Goal: Find specific page/section: Find specific page/section

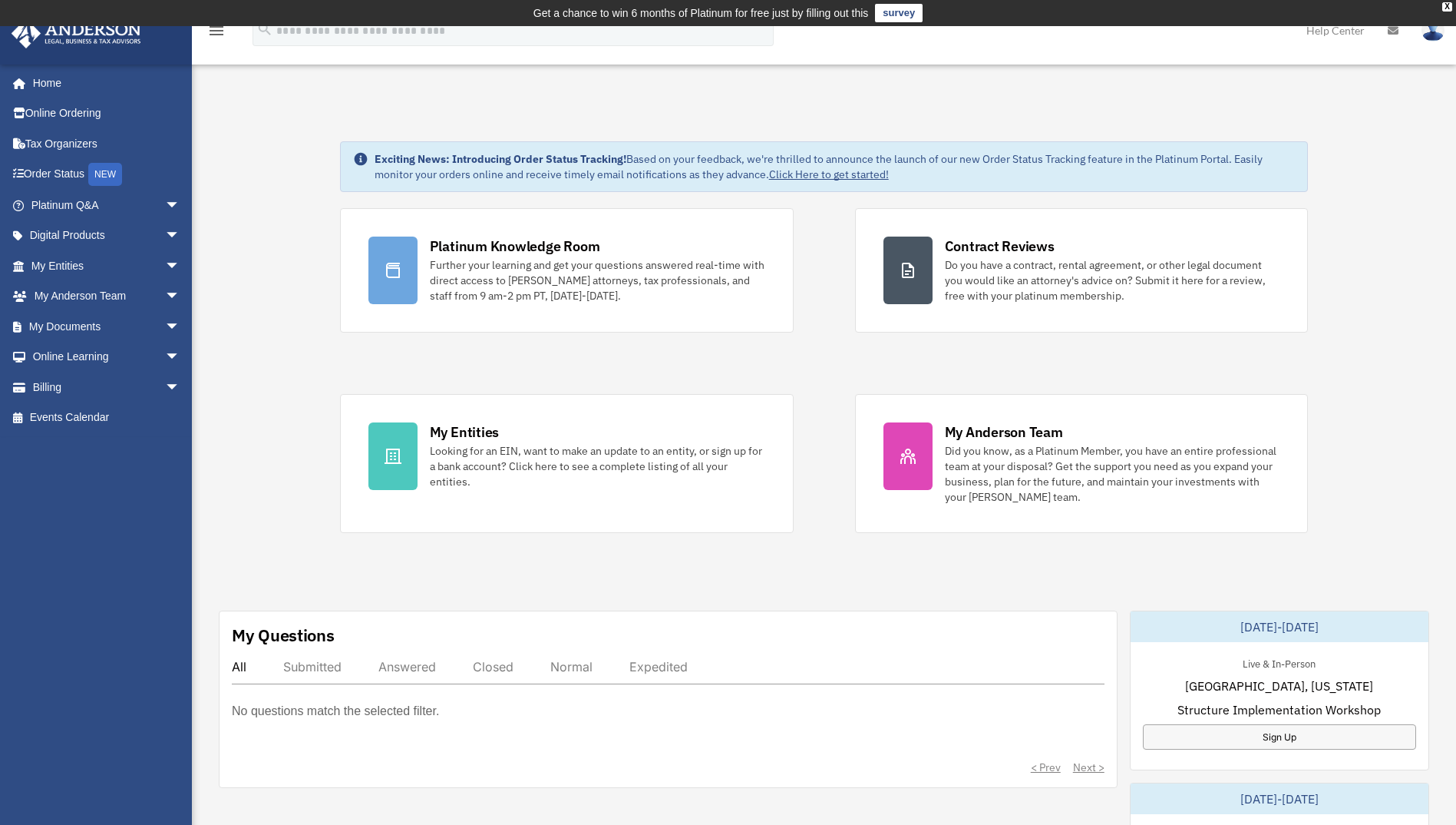
click at [818, 88] on div "Dashboard [EMAIL_ADDRESS][DOMAIN_NAME] Sign Out [EMAIL_ADDRESS][DOMAIN_NAME] Ho…" at bounding box center [728, 800] width 1456 height 1432
click at [37, 179] on link "Order Status NEW" at bounding box center [107, 174] width 193 height 32
click at [73, 174] on link "Order Status NEW" at bounding box center [107, 174] width 193 height 32
click at [81, 136] on link "Tax Organizers" at bounding box center [107, 144] width 193 height 31
